Goal: Complete application form: Complete application form

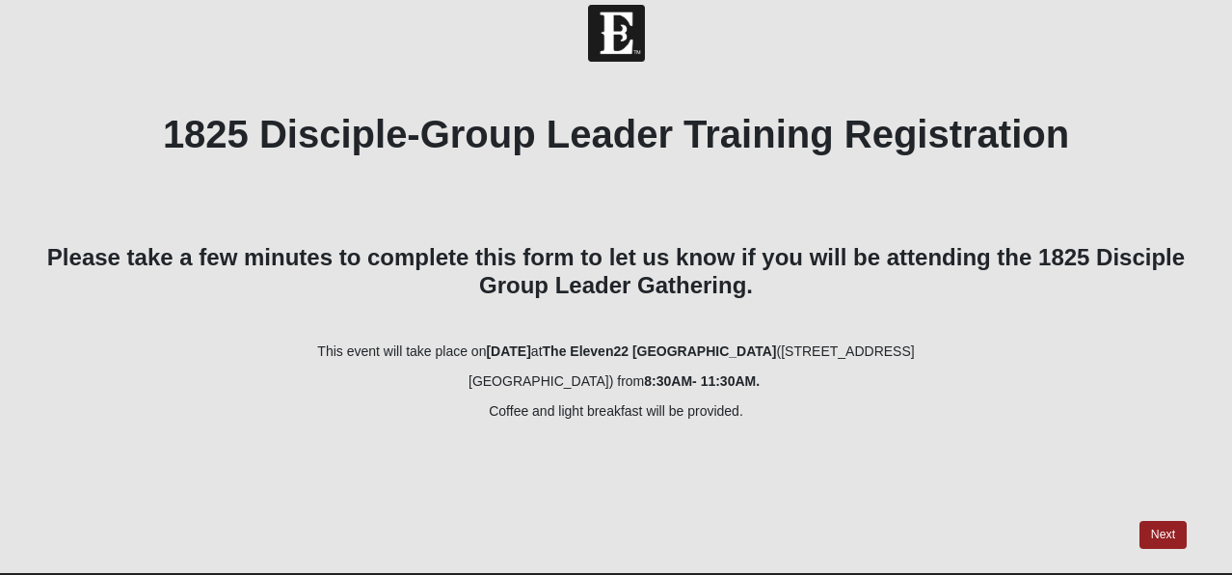
scroll to position [67, 0]
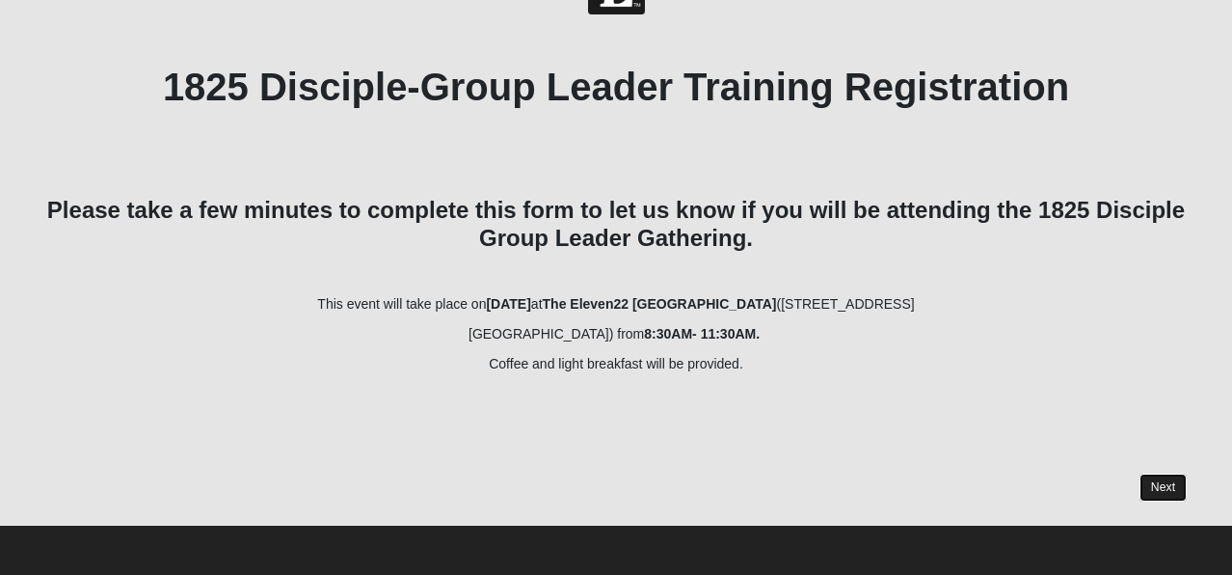
click at [1169, 476] on link "Next" at bounding box center [1163, 487] width 47 height 28
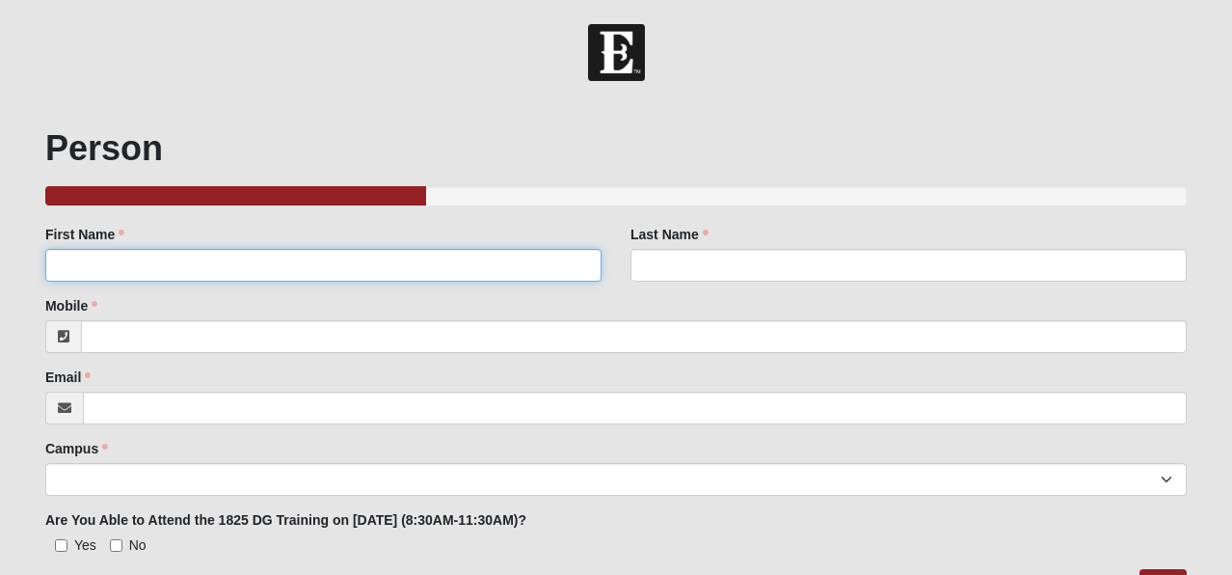
click at [350, 259] on input "First Name" at bounding box center [323, 265] width 556 height 33
type input "Deb"
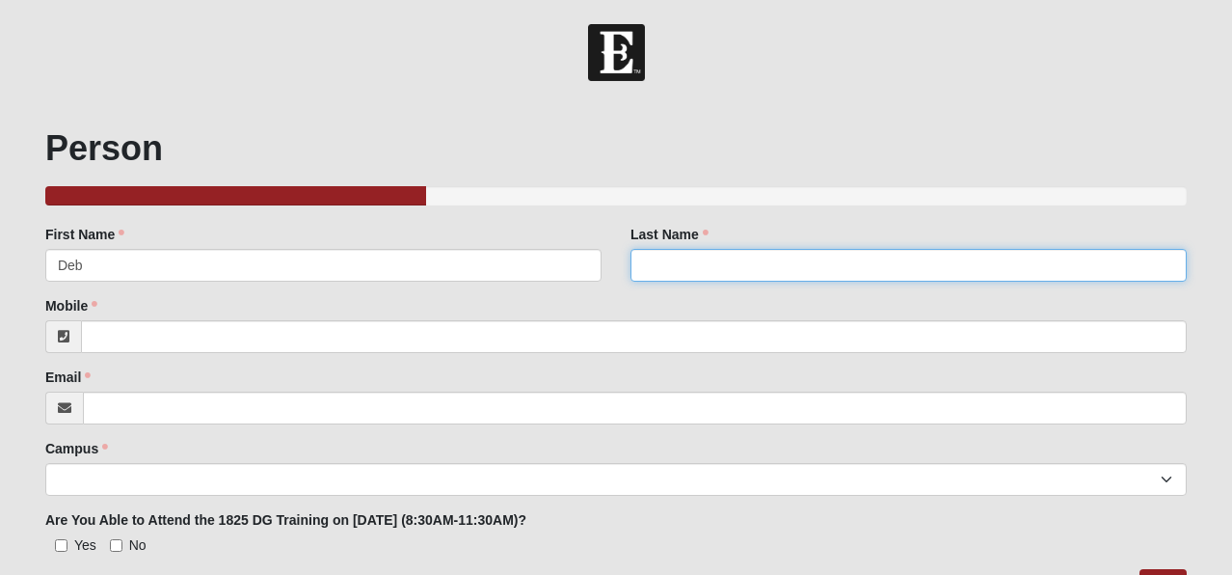
type input "[PERSON_NAME]"
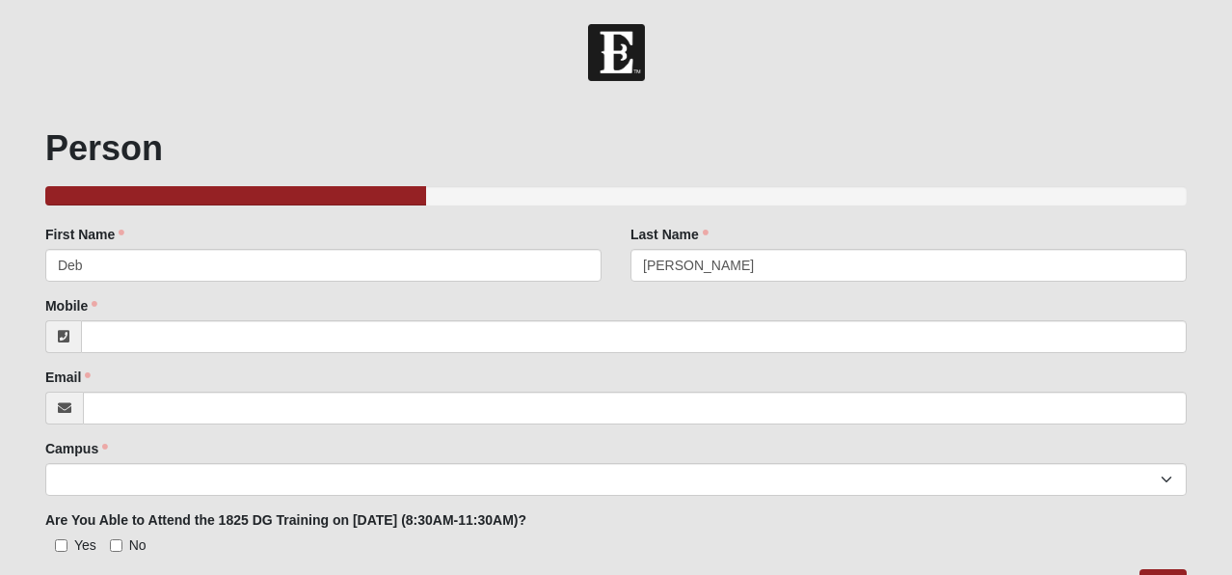
type input "9042347725"
type input "[EMAIL_ADDRESS][DOMAIN_NAME]"
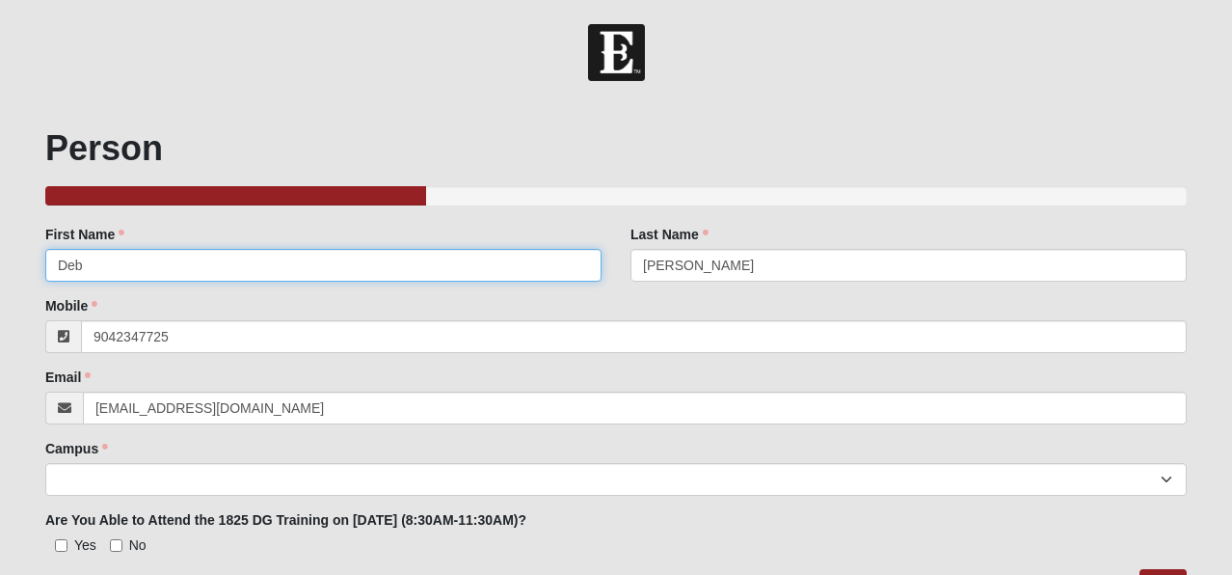
type input "[PHONE_NUMBER]"
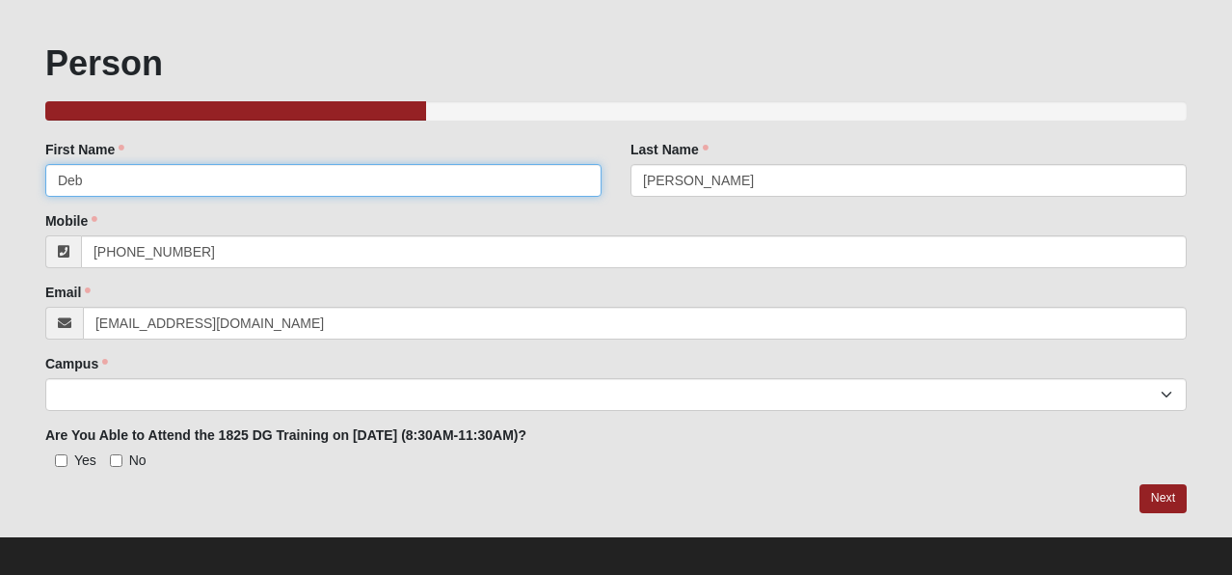
scroll to position [87, 0]
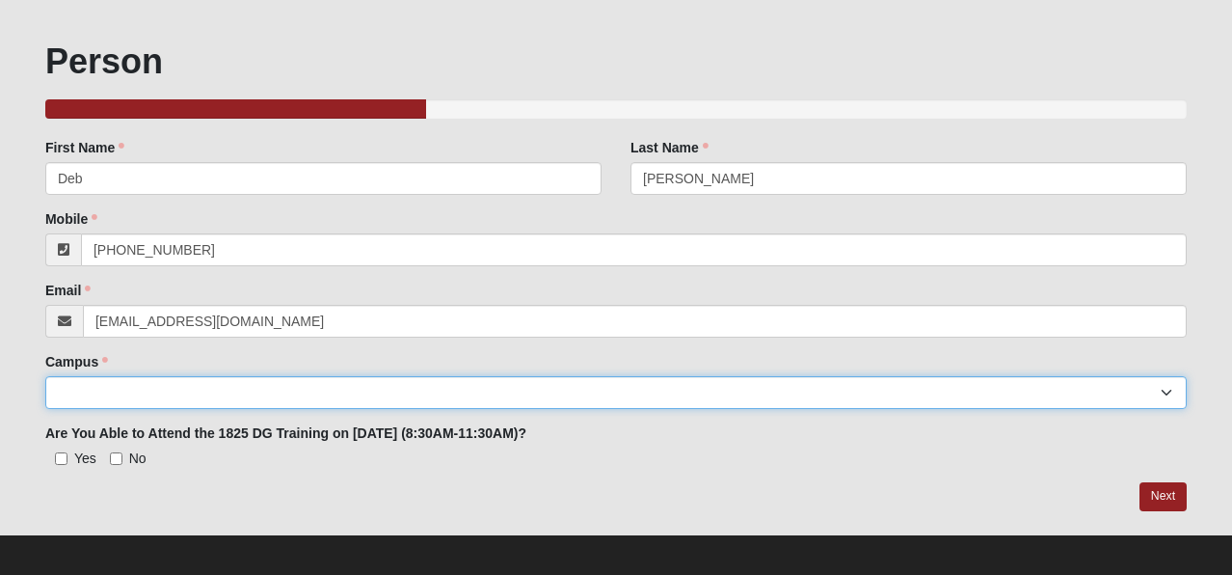
click at [1168, 387] on select "Arlington Baymeadows Eleven22 Online [PERSON_NAME][GEOGRAPHIC_DATA] Jesup [GEOG…" at bounding box center [616, 392] width 1142 height 33
select select "10"
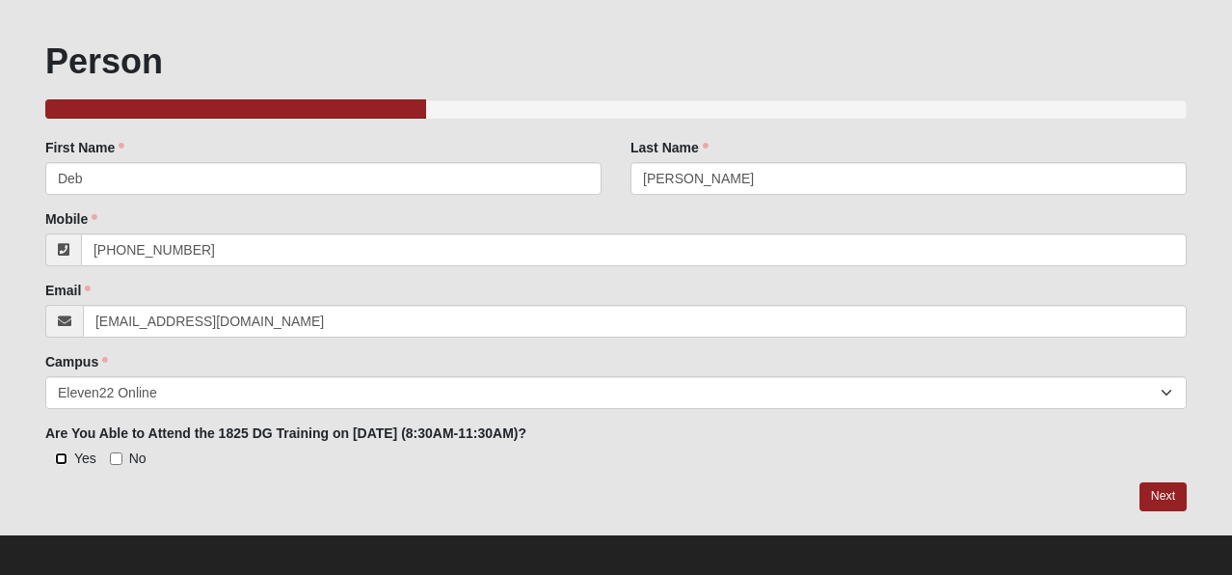
click at [65, 460] on input "Yes" at bounding box center [61, 458] width 13 height 13
checkbox input "true"
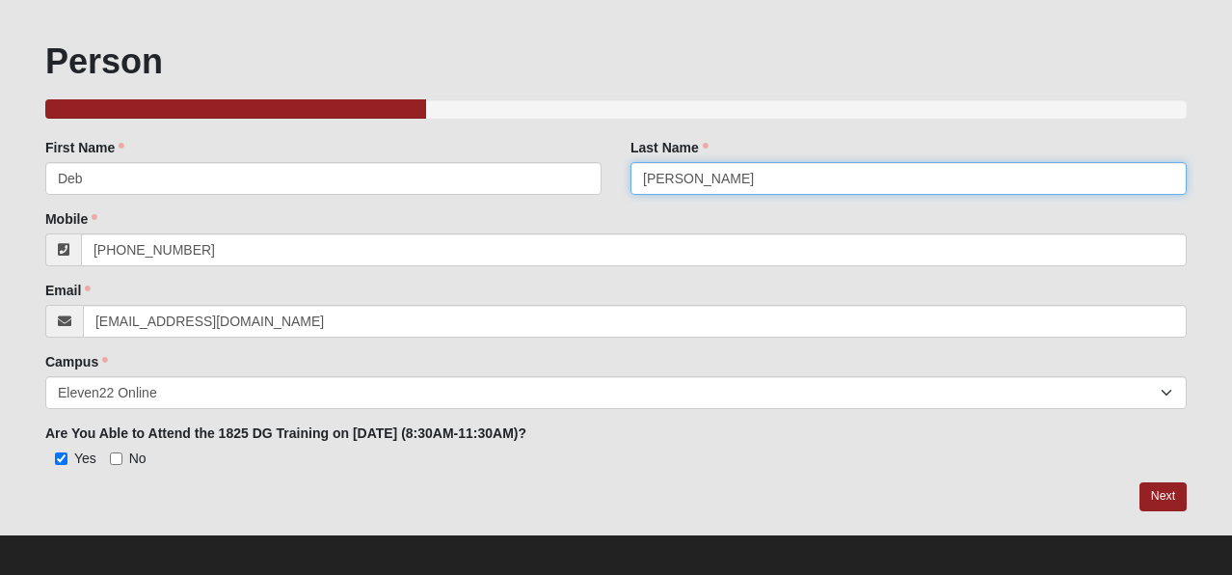
click at [788, 183] on input "[PERSON_NAME]" at bounding box center [909, 178] width 556 height 33
click at [640, 178] on input "[PERSON_NAME]" at bounding box center [909, 178] width 556 height 33
click at [750, 180] on input "[PERSON_NAME]" at bounding box center [909, 178] width 556 height 33
type input "[PERSON_NAME]"
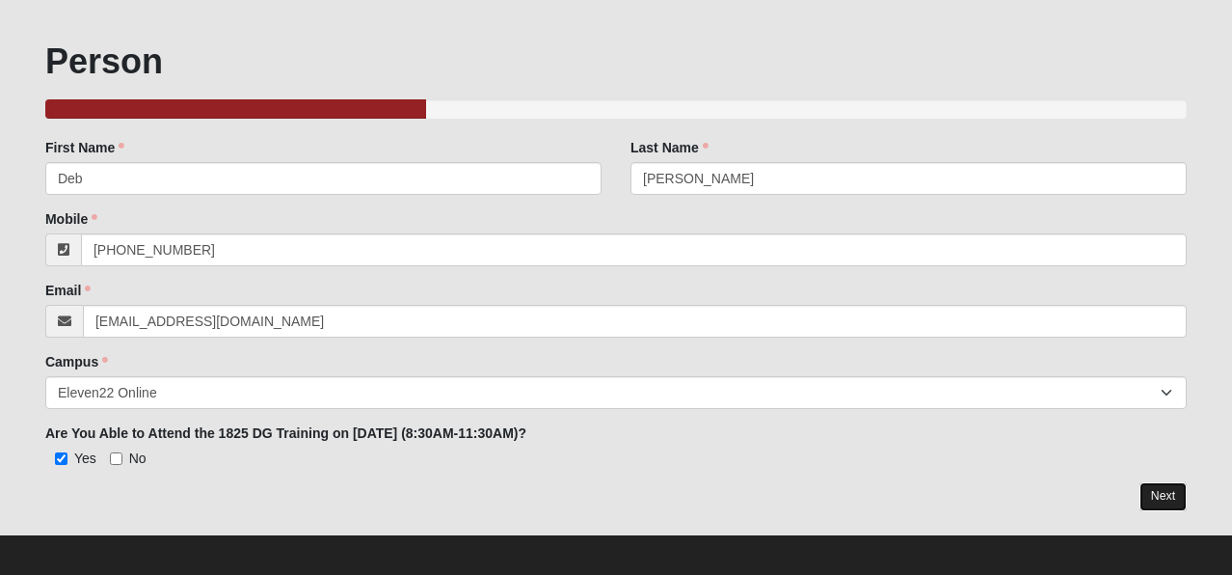
click at [1160, 499] on link "Next" at bounding box center [1163, 496] width 47 height 28
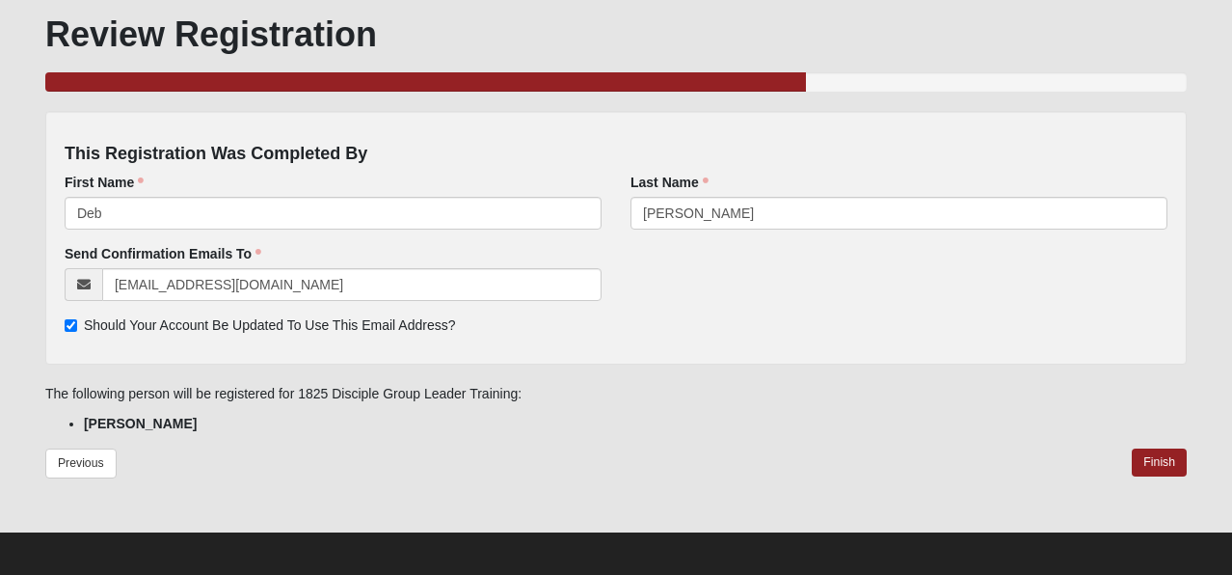
scroll to position [121, 0]
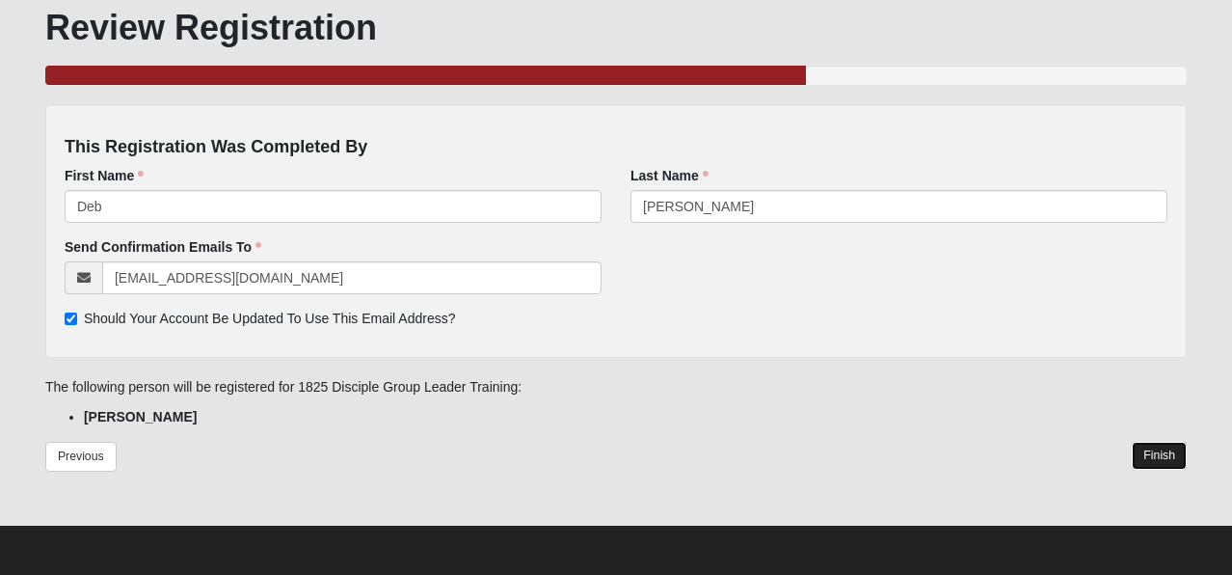
click at [1170, 452] on link "Finish" at bounding box center [1159, 456] width 55 height 28
